Goal: Task Accomplishment & Management: Complete application form

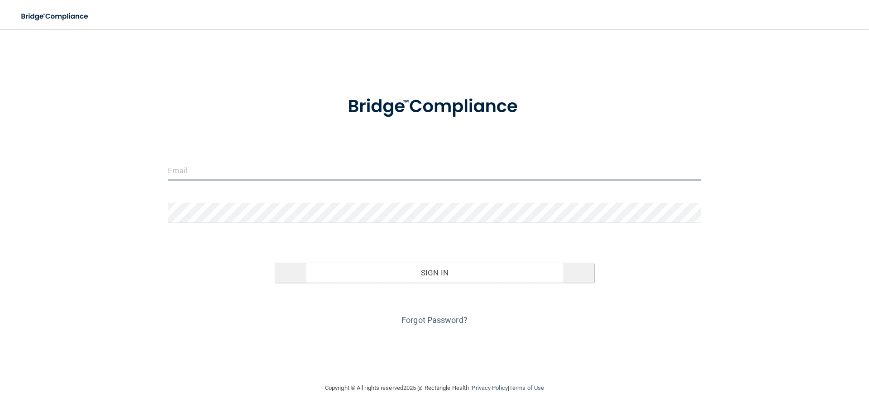
type input "[EMAIL_ADDRESS][DOMAIN_NAME]"
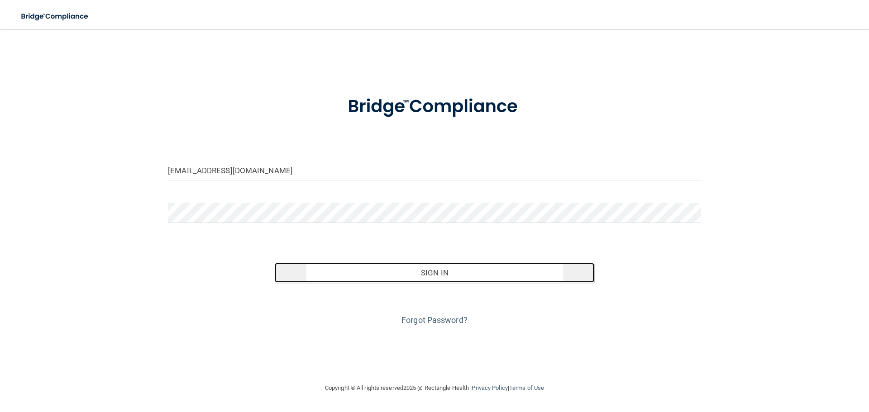
click at [429, 268] on button "Sign In" at bounding box center [435, 273] width 320 height 20
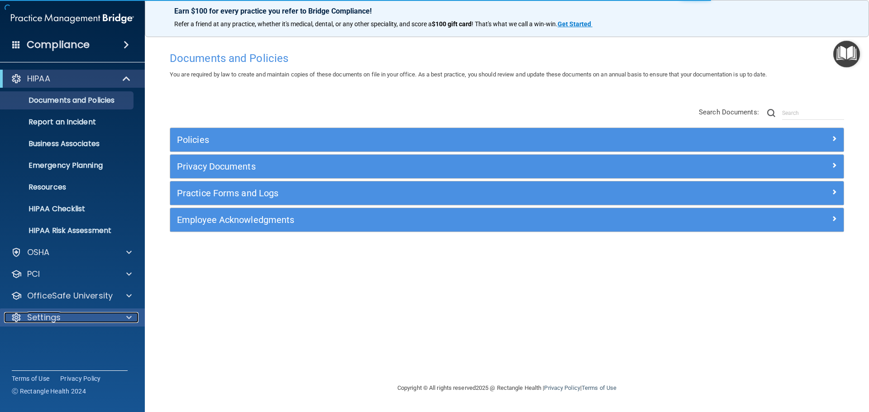
click at [81, 317] on div "Settings" at bounding box center [60, 317] width 112 height 11
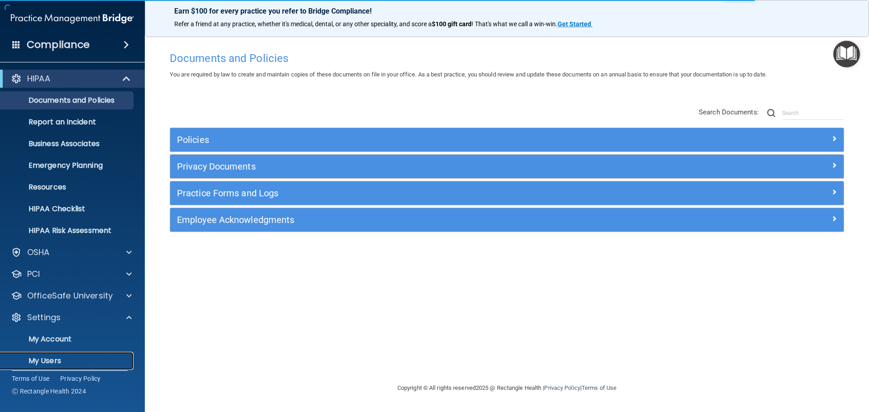
click at [61, 357] on p "My Users" at bounding box center [68, 360] width 124 height 9
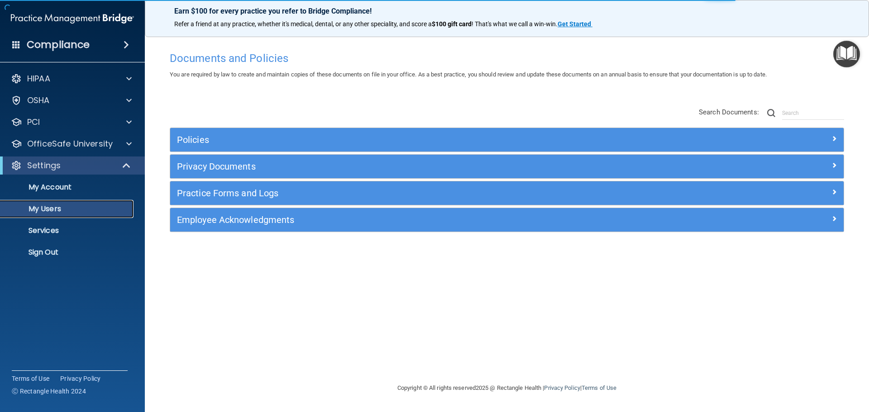
select select "20"
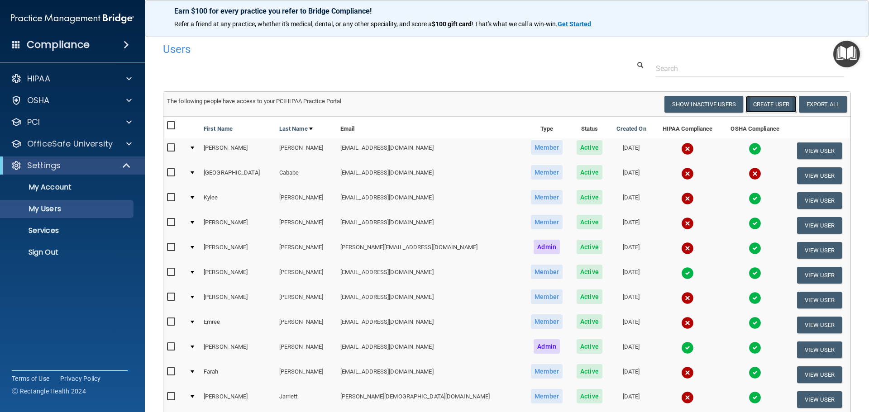
click at [773, 105] on button "Create User" at bounding box center [770, 104] width 51 height 17
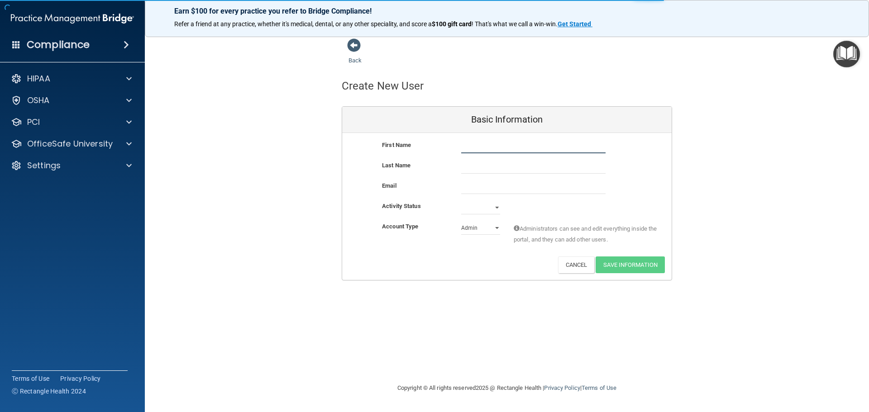
drag, startPoint x: 494, startPoint y: 146, endPoint x: 498, endPoint y: 145, distance: 4.6
click at [495, 146] on input "text" at bounding box center [533, 147] width 144 height 14
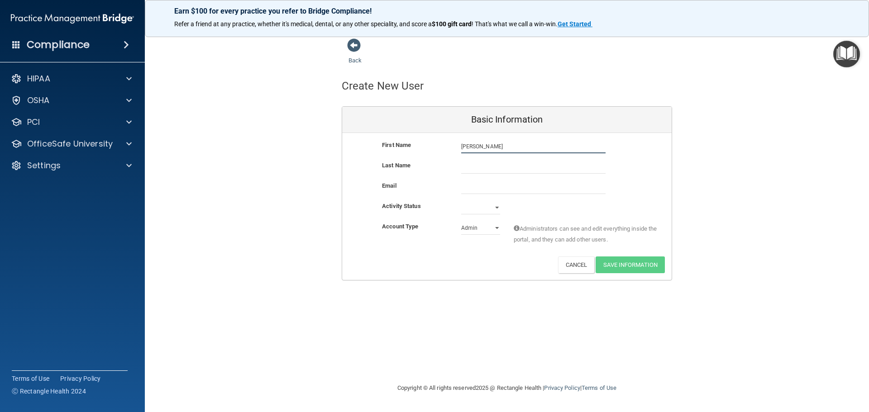
type input "[PERSON_NAME]"
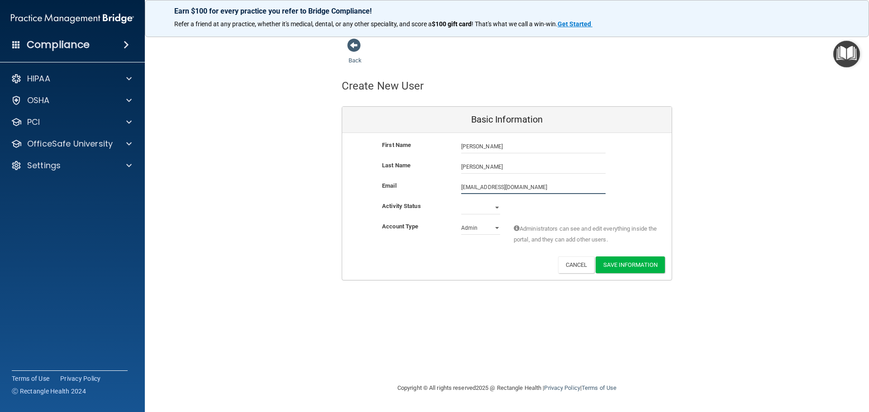
type input "[EMAIL_ADDRESS][DOMAIN_NAME]"
click at [478, 212] on select "Active Inactive" at bounding box center [480, 208] width 39 height 14
select select "active"
click at [461, 201] on select "Active Inactive" at bounding box center [480, 208] width 39 height 14
click at [476, 229] on select "Admin Member" at bounding box center [480, 228] width 39 height 14
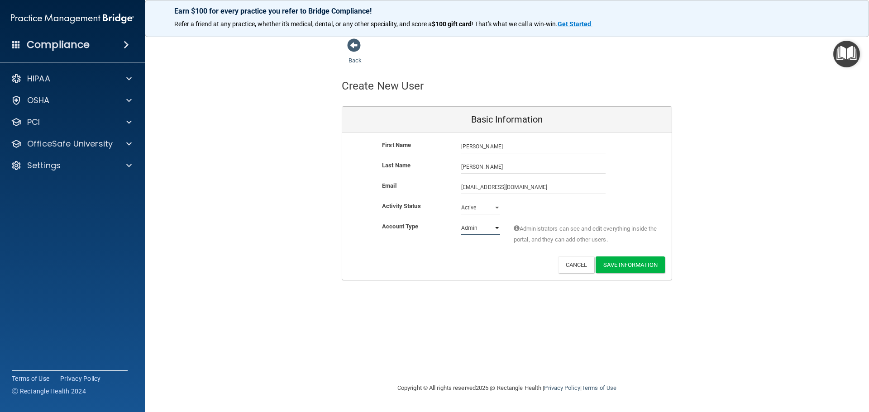
select select "practice_member"
click at [461, 221] on select "Admin Member" at bounding box center [480, 228] width 39 height 14
click at [630, 261] on button "Save Information" at bounding box center [629, 265] width 69 height 17
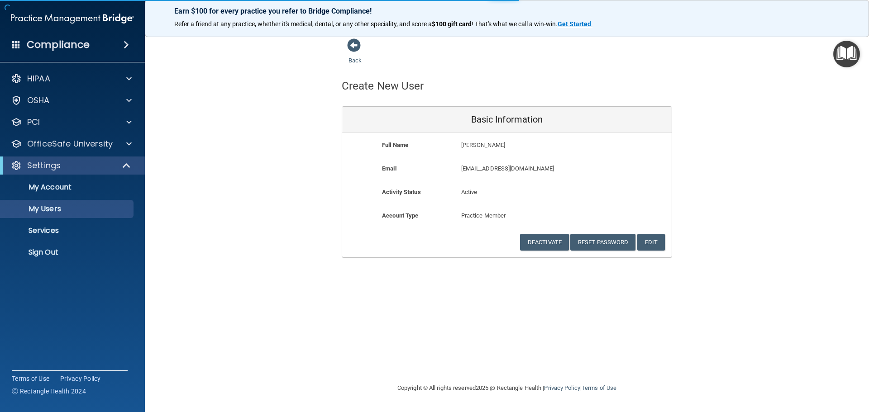
select select "20"
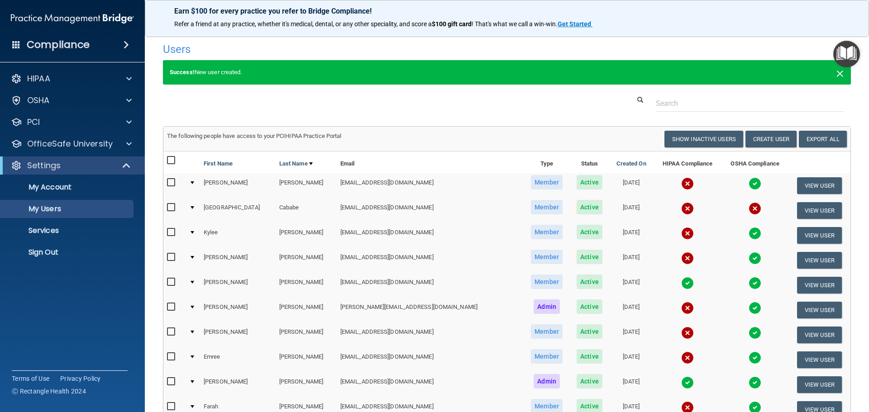
click at [836, 75] on span "×" at bounding box center [840, 72] width 8 height 18
select select "20"
